Goal: Communication & Community: Answer question/provide support

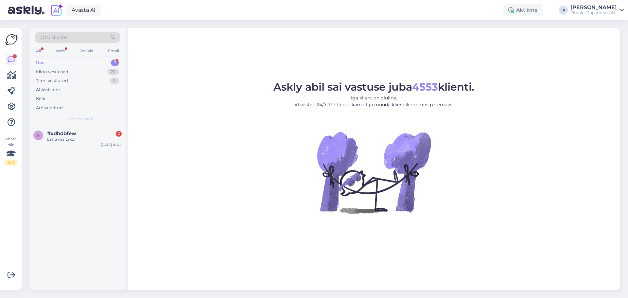
click at [94, 137] on div "Est u vas takoi" at bounding box center [84, 139] width 75 height 6
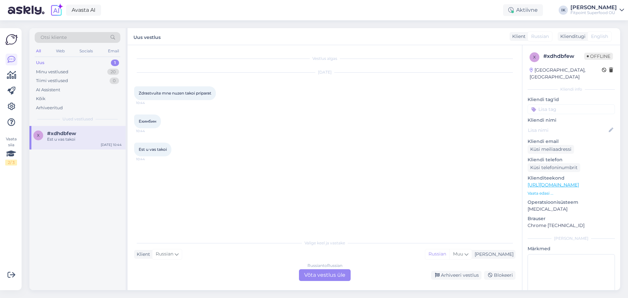
click at [327, 271] on div "Russian to Russian Võta vestlus üle" at bounding box center [325, 275] width 52 height 12
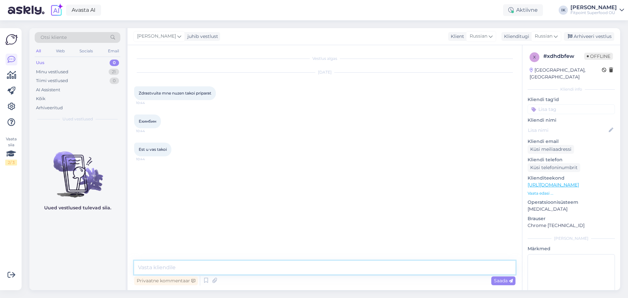
click at [311, 265] on textarea at bounding box center [324, 268] width 381 height 14
type textarea "Добрый день,данный товар запрещен для продажи в [GEOGRAPHIC_DATA]"
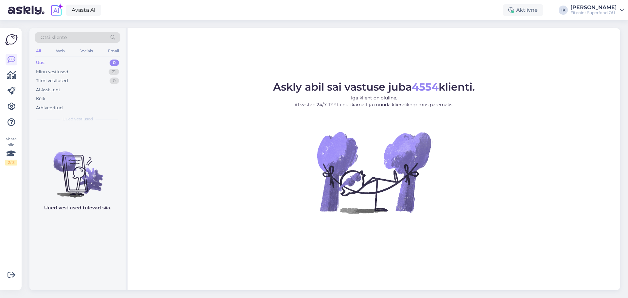
drag, startPoint x: 195, startPoint y: 123, endPoint x: 183, endPoint y: 111, distance: 16.9
click at [195, 123] on figure "Askly abil sai vastuse juba 4554 klienti. Iga klient on oluline. AI vastab 24/7…" at bounding box center [373, 156] width 481 height 149
